Goal: Task Accomplishment & Management: Manage account settings

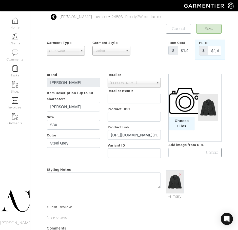
click at [52, 15] on icon at bounding box center [54, 17] width 6 height 6
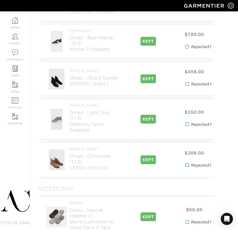
scroll to position [1765, 0]
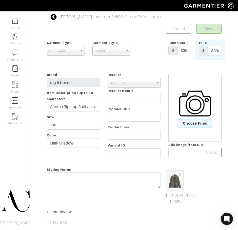
click at [174, 189] on img at bounding box center [175, 182] width 18 height 22
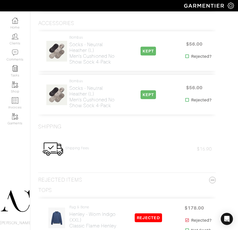
scroll to position [1931, 0]
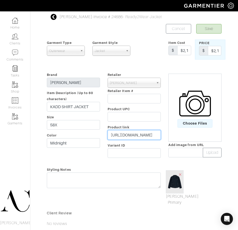
click at [140, 138] on input "[URL][DOMAIN_NAME]" at bounding box center [133, 135] width 53 height 10
click at [53, 16] on icon at bounding box center [54, 17] width 6 height 6
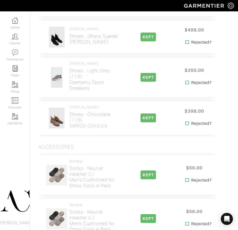
scroll to position [1807, 0]
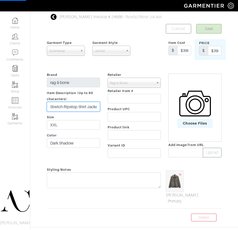
click at [64, 102] on input "Stretch Ripstop Shirt Jacket" at bounding box center [73, 107] width 53 height 10
click at [76, 108] on input "Stretch Ripstop Shirt Jacket" at bounding box center [73, 107] width 53 height 10
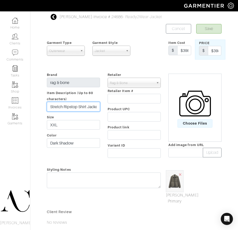
click at [76, 108] on input "Stretch Ripstop Shirt Jacket" at bounding box center [73, 107] width 53 height 10
click at [52, 16] on icon at bounding box center [54, 17] width 6 height 6
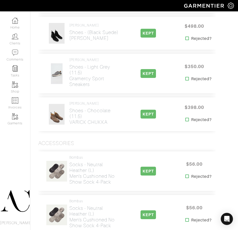
scroll to position [1774, 0]
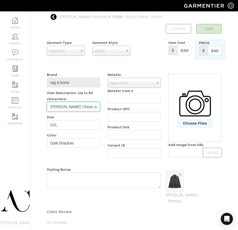
click at [61, 108] on input "[PERSON_NAME] Chore Jacket" at bounding box center [73, 107] width 53 height 10
click at [55, 15] on icon at bounding box center [54, 17] width 6 height 6
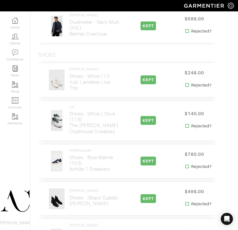
scroll to position [1681, 0]
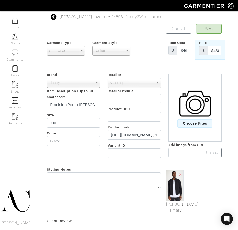
drag, startPoint x: 172, startPoint y: 184, endPoint x: 89, endPoint y: 162, distance: 85.9
click at [89, 162] on form "Save Cancel Garment Type Tops Bottoms Sport Coats Suiting Outerwear Shoes Swimw…" at bounding box center [134, 158] width 174 height 268
click at [144, 137] on input "[URL][DOMAIN_NAME][PERSON_NAME]" at bounding box center [133, 135] width 53 height 10
